Goal: Task Accomplishment & Management: Complete application form

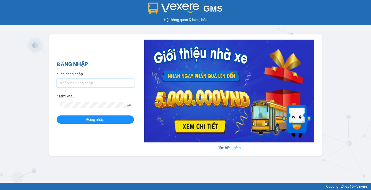
click at [122, 80] on input "Tên đăng nhập" at bounding box center [95, 83] width 77 height 8
type input "haonhn.petrobp"
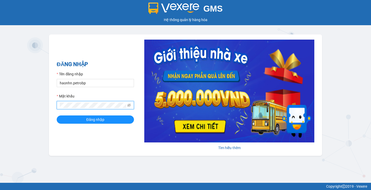
click at [57, 116] on button "Đăng nhập" at bounding box center [95, 120] width 77 height 8
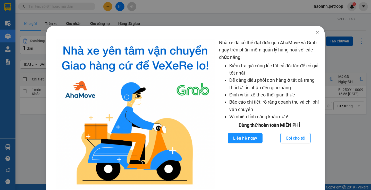
click at [112, 13] on div "Nhà xe đã có thể đặt đơn qua AhaMove và Grab ngay trên phần mềm quản lý hàng ho…" at bounding box center [185, 95] width 371 height 190
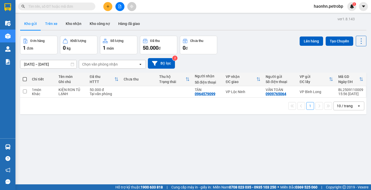
click at [49, 22] on button "Trên xe" at bounding box center [51, 24] width 21 height 12
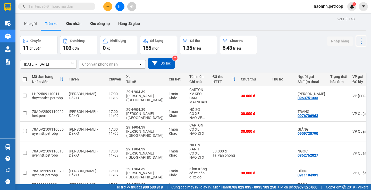
click at [94, 64] on div "Chọn văn phòng nhận" at bounding box center [100, 64] width 36 height 5
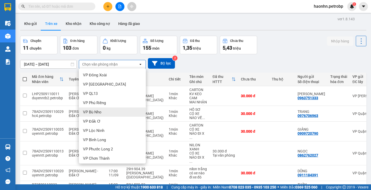
click at [101, 140] on span "VP Bình Long" at bounding box center [94, 140] width 23 height 5
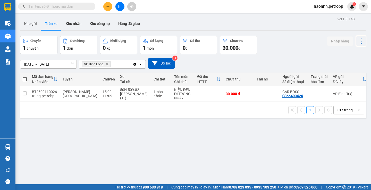
click at [54, 67] on div "ver 1.8.143 Kho gửi Trên xe Kho nhận Kho công nợ Hàng đã giao Chuyến 1 chuyến Đ…" at bounding box center [193, 110] width 351 height 190
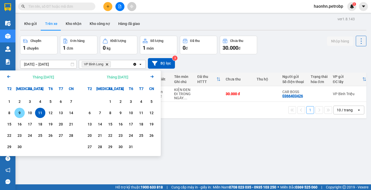
click at [18, 115] on div "9" at bounding box center [19, 113] width 7 height 6
click at [37, 113] on div "11" at bounding box center [40, 113] width 7 height 6
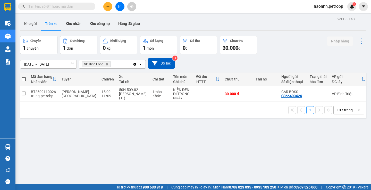
scroll to position [0, 0]
click at [66, 22] on button "Kho nhận" at bounding box center [74, 24] width 24 height 12
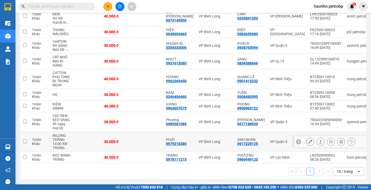
scroll to position [5, 0]
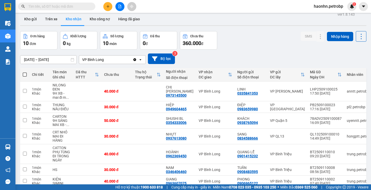
click at [50, 61] on input "[DATE] – [DATE]" at bounding box center [48, 60] width 56 height 8
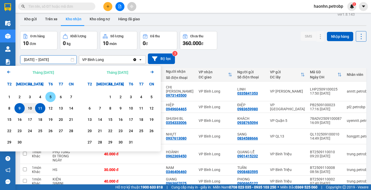
click at [52, 98] on div "5" at bounding box center [50, 97] width 7 height 6
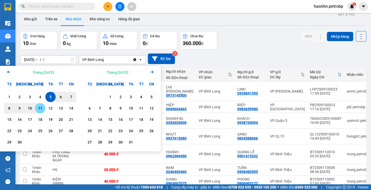
click at [40, 105] on div "11" at bounding box center [40, 108] width 10 height 10
type input "[DATE] – [DATE]"
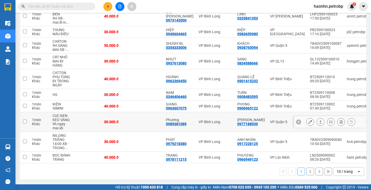
scroll to position [0, 0]
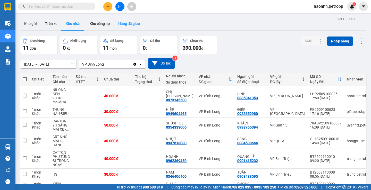
click at [134, 25] on button "Hàng đã giao" at bounding box center [129, 24] width 30 height 12
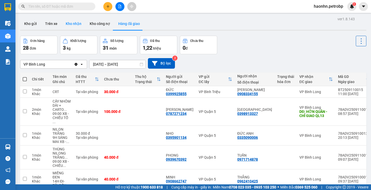
click at [70, 29] on button "Kho nhận" at bounding box center [74, 24] width 24 height 12
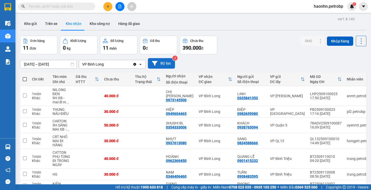
scroll to position [82, 0]
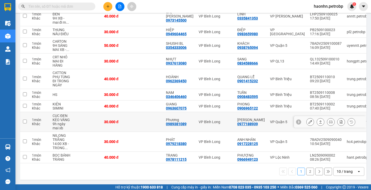
click at [309, 120] on icon at bounding box center [311, 122] width 4 height 4
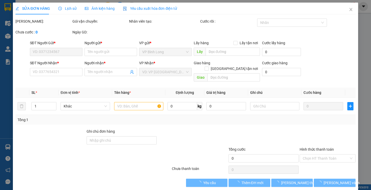
type input "0977188939"
type input "[PERSON_NAME]"
type input "0989381089"
type input "Phương"
type input "30.000"
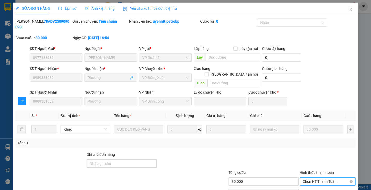
click at [321, 178] on span "Chọn HT Thanh Toán" at bounding box center [328, 182] width 50 height 8
click at [321, 181] on div "Tại văn phòng" at bounding box center [324, 181] width 49 height 6
type input "0"
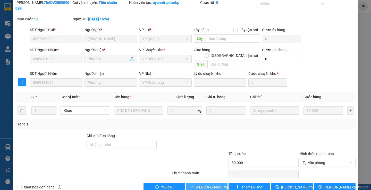
click at [210, 185] on span "[PERSON_NAME] và Giao hàng" at bounding box center [220, 188] width 49 height 6
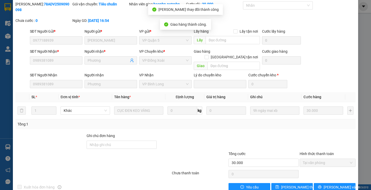
scroll to position [0, 0]
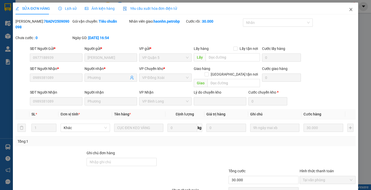
click at [348, 12] on span "Close" at bounding box center [351, 10] width 14 height 14
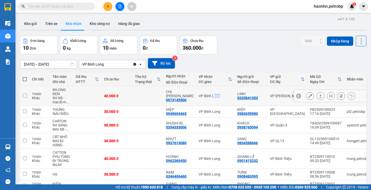
drag, startPoint x: 210, startPoint y: 97, endPoint x: 215, endPoint y: 99, distance: 5.7
click at [215, 99] on td "VP Bình Long" at bounding box center [215, 96] width 39 height 20
checkbox input "true"
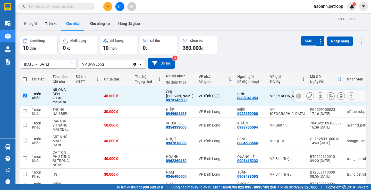
click at [220, 113] on td "VP Bình Long" at bounding box center [215, 112] width 39 height 12
checkbox input "true"
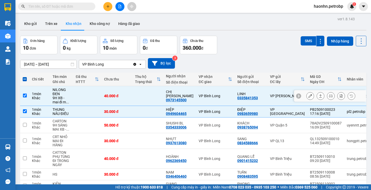
drag, startPoint x: 232, startPoint y: 93, endPoint x: 228, endPoint y: 100, distance: 8.2
click at [235, 94] on td "LINH 0335841353" at bounding box center [251, 96] width 33 height 20
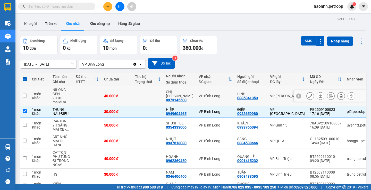
click at [222, 106] on td "VP Bình Long" at bounding box center [215, 96] width 39 height 20
checkbox input "true"
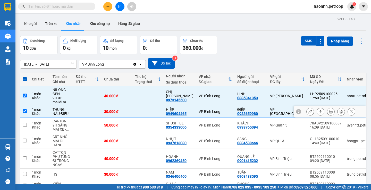
click at [217, 109] on td "VP Bình Long" at bounding box center [215, 112] width 39 height 12
checkbox input "false"
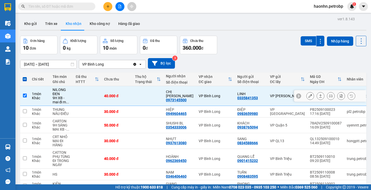
click at [219, 97] on div "VP Bình Long" at bounding box center [216, 96] width 34 height 4
checkbox input "false"
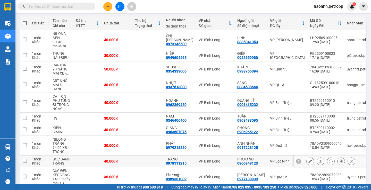
scroll to position [82, 0]
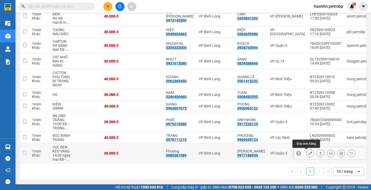
click at [307, 149] on button at bounding box center [310, 153] width 7 height 9
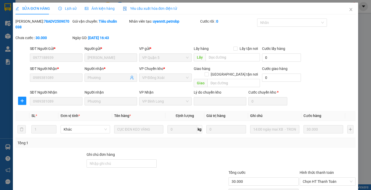
type input "0977188939"
type input "[PERSON_NAME]"
type input "0989381089"
type input "Phương"
type input "30.000"
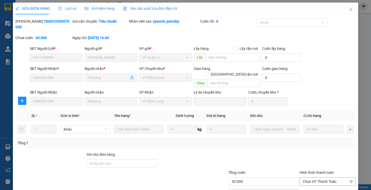
click at [314, 178] on span "Chọn HT Thanh Toán" at bounding box center [328, 182] width 50 height 8
click at [314, 181] on div "Tại văn phòng" at bounding box center [324, 181] width 49 height 6
type input "0"
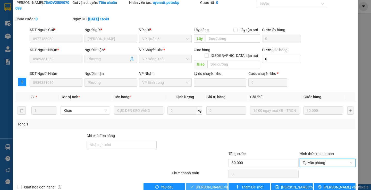
click at [201, 185] on span "[PERSON_NAME] và Giao hàng" at bounding box center [220, 188] width 49 height 6
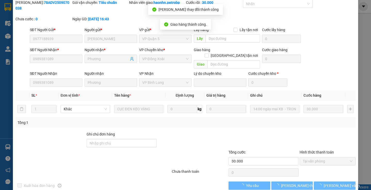
scroll to position [0, 0]
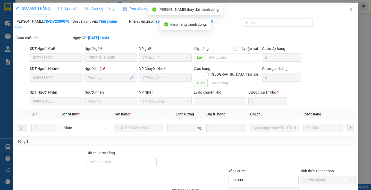
click at [349, 9] on icon "close" at bounding box center [351, 9] width 4 height 4
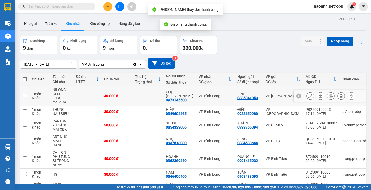
scroll to position [52, 0]
